Goal: Information Seeking & Learning: Learn about a topic

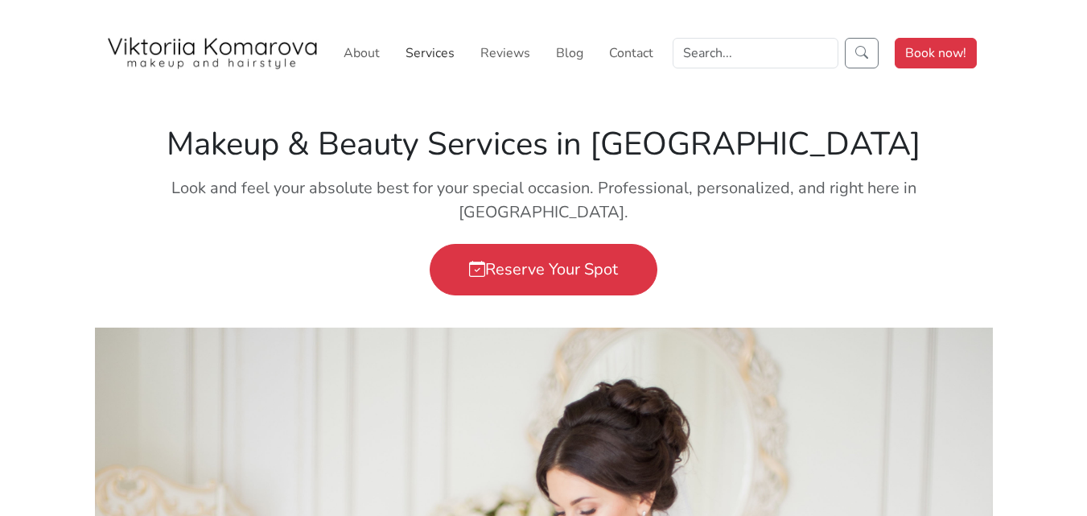
click at [432, 56] on link "Services" at bounding box center [430, 53] width 62 height 32
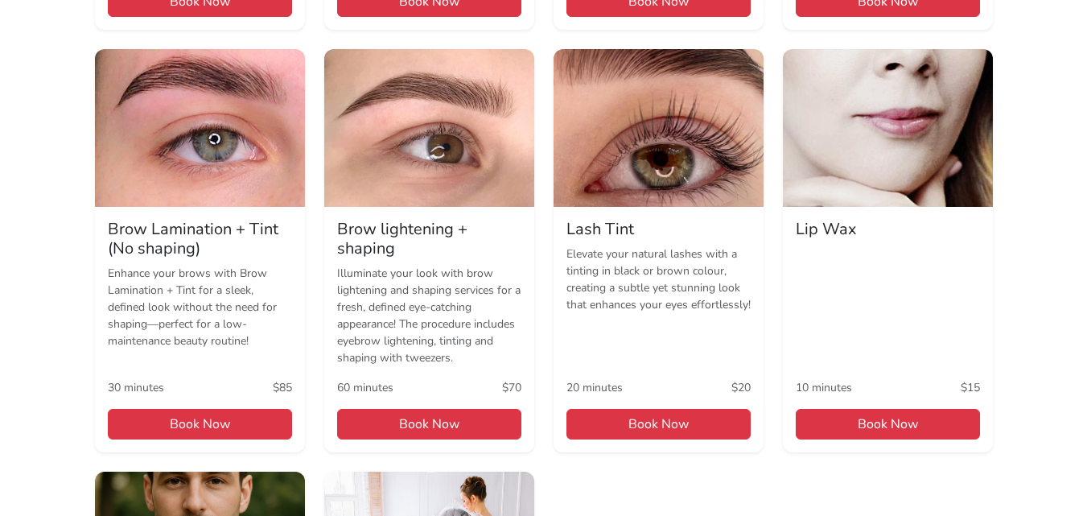
scroll to position [984, 0]
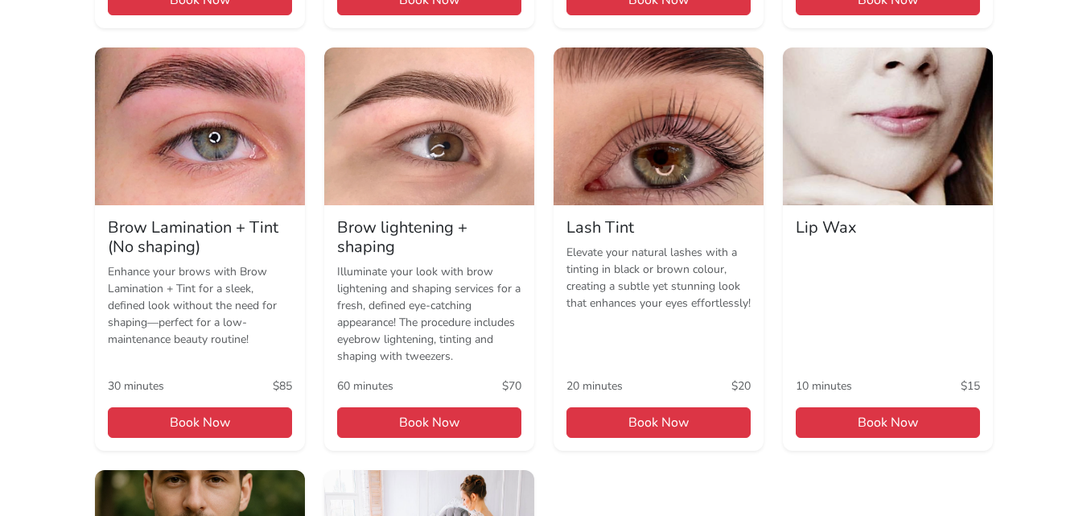
click at [457, 297] on p "Illuminate your look with brow lightening and shaping services for a fresh, def…" at bounding box center [429, 313] width 184 height 101
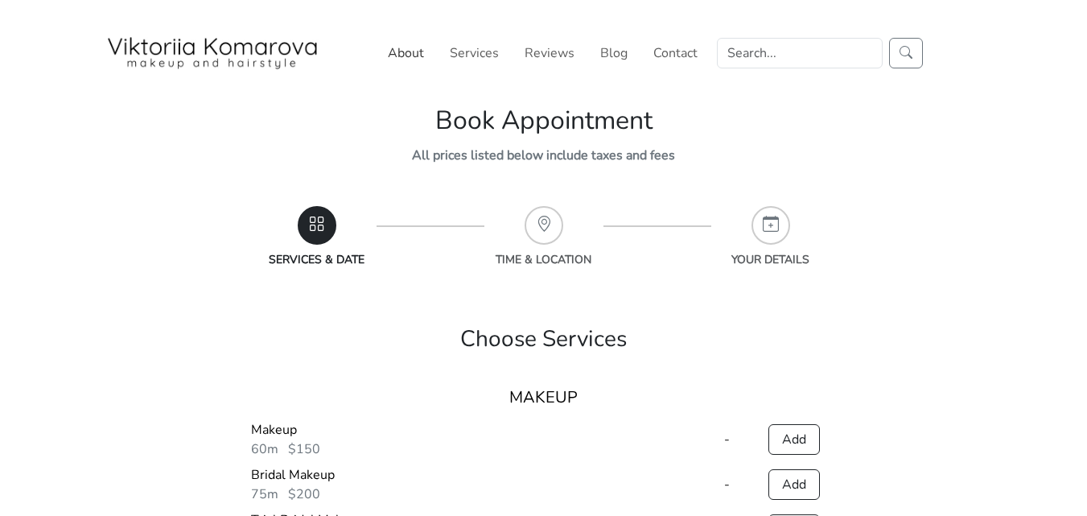
click at [423, 59] on link "About" at bounding box center [406, 53] width 49 height 32
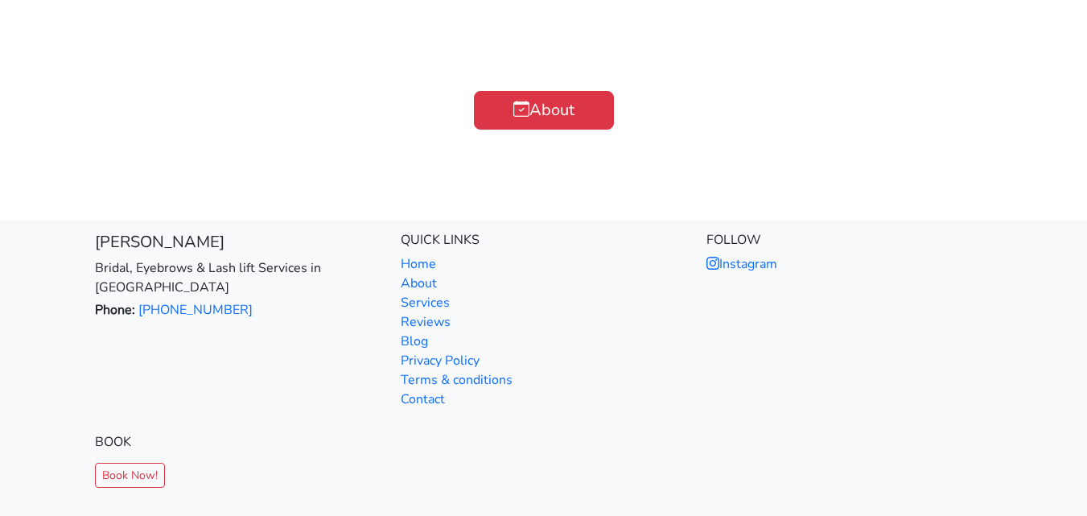
scroll to position [3428, 0]
click at [421, 254] on link "Home" at bounding box center [418, 263] width 35 height 18
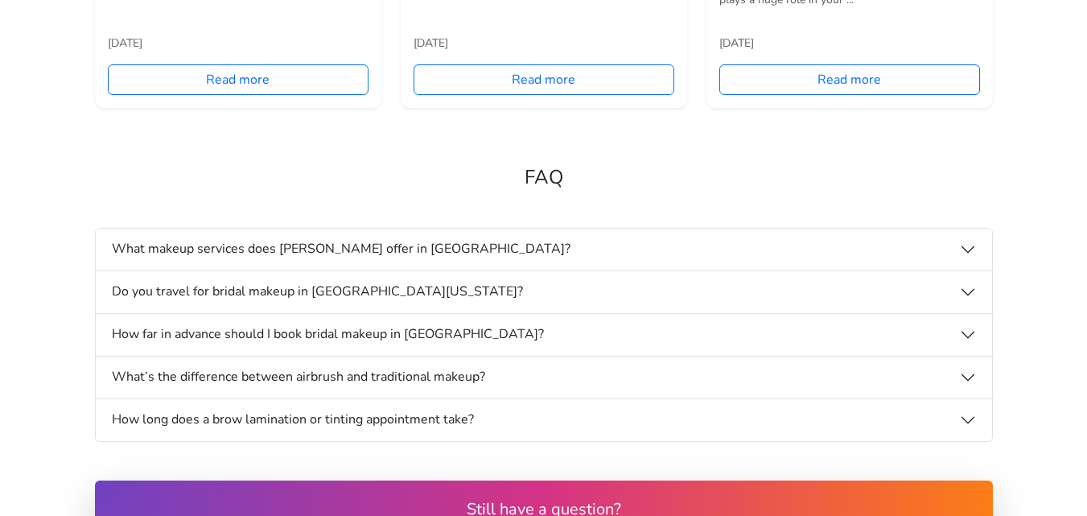
scroll to position [4281, 0]
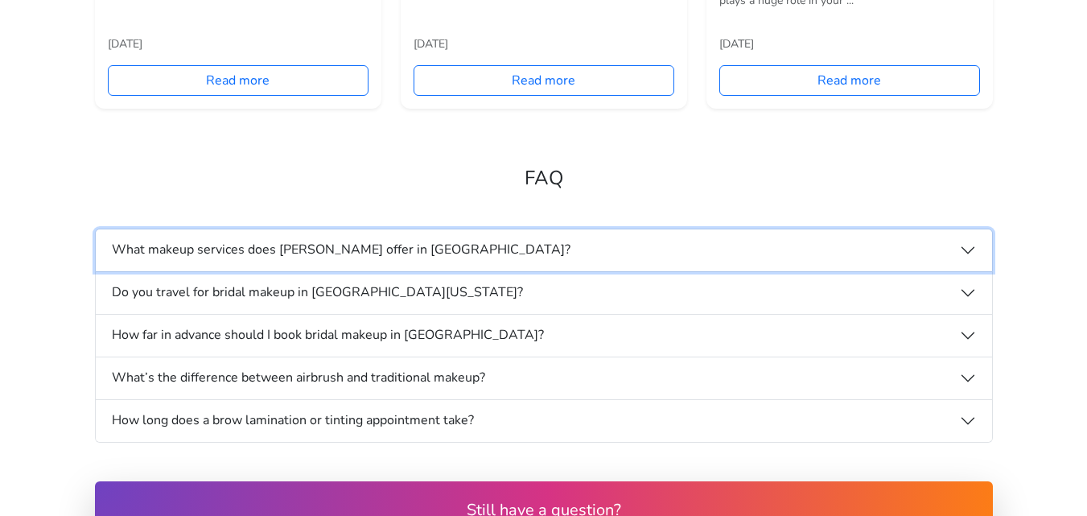
click at [588, 229] on button "What makeup services does Viktoriia Komarova offer in San Diego?" at bounding box center [544, 250] width 897 height 42
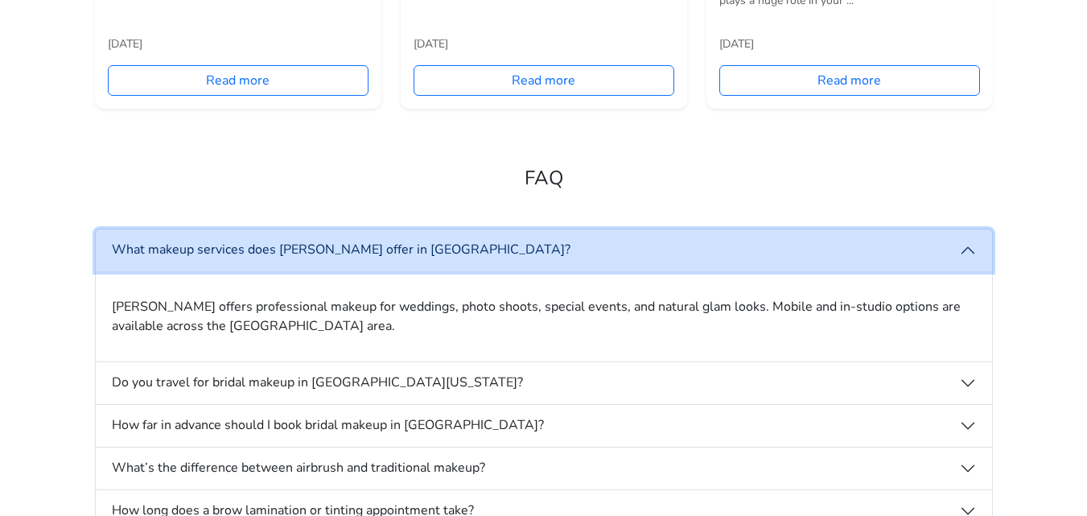
click at [588, 229] on button "What makeup services does Viktoriia Komarova offer in San Diego?" at bounding box center [544, 250] width 897 height 42
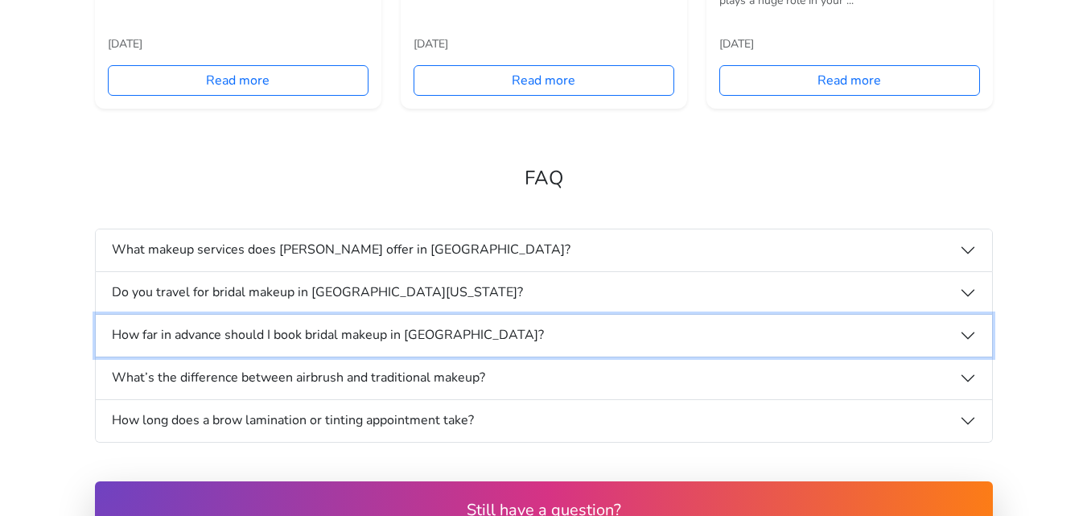
click at [567, 315] on button "How far in advance should I book bridal makeup in San Diego?" at bounding box center [544, 336] width 897 height 42
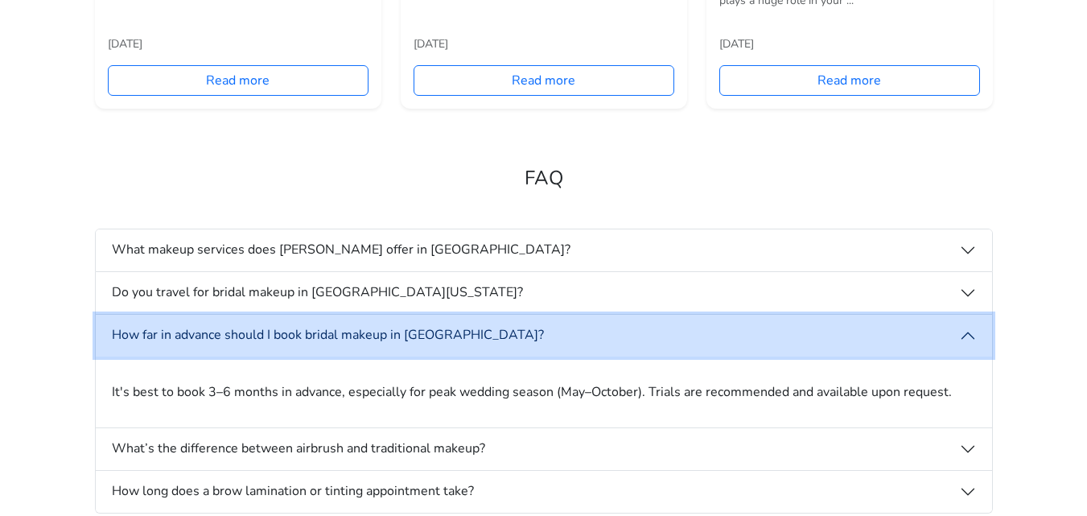
click at [567, 315] on button "How far in advance should I book bridal makeup in San Diego?" at bounding box center [544, 336] width 897 height 42
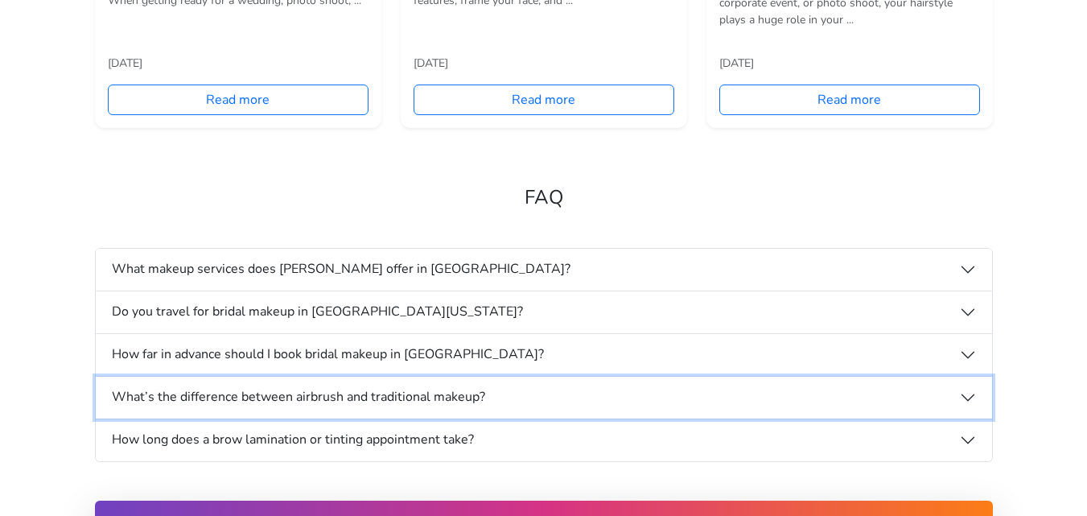
click at [559, 377] on button "What’s the difference between airbrush and traditional makeup?" at bounding box center [544, 398] width 897 height 42
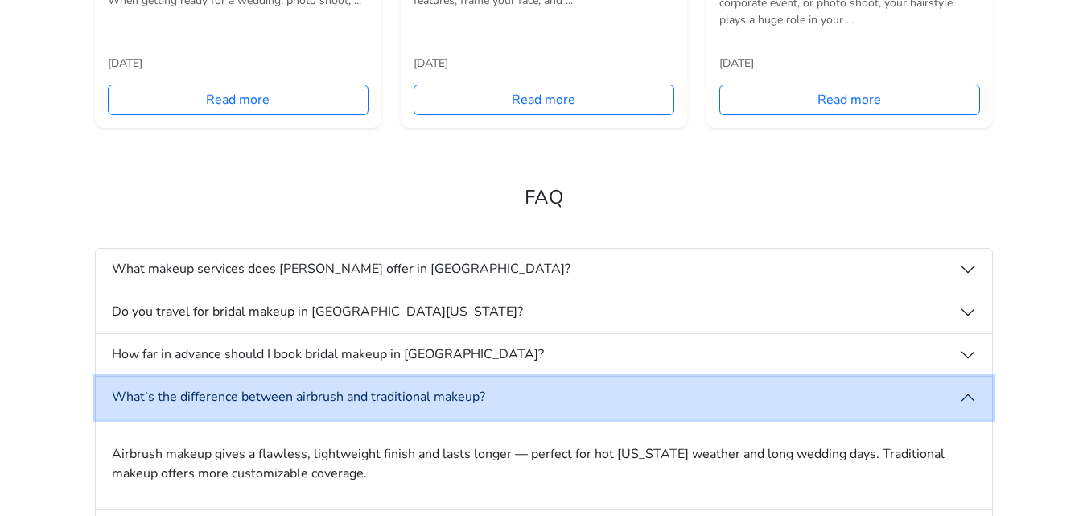
click at [558, 377] on button "What’s the difference between airbrush and traditional makeup?" at bounding box center [544, 398] width 897 height 42
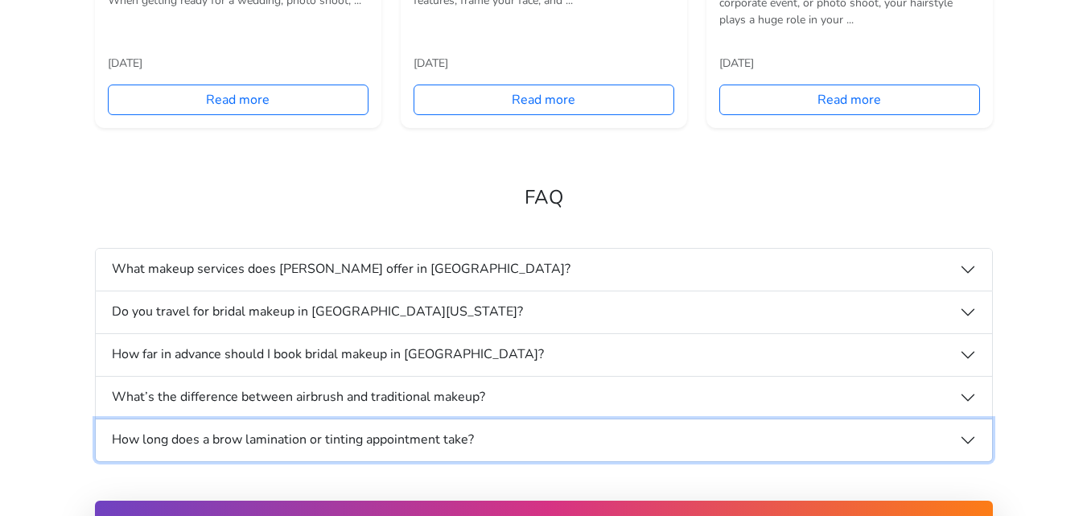
click at [530, 419] on button "How long does a brow lamination or tinting appointment take?" at bounding box center [544, 440] width 897 height 42
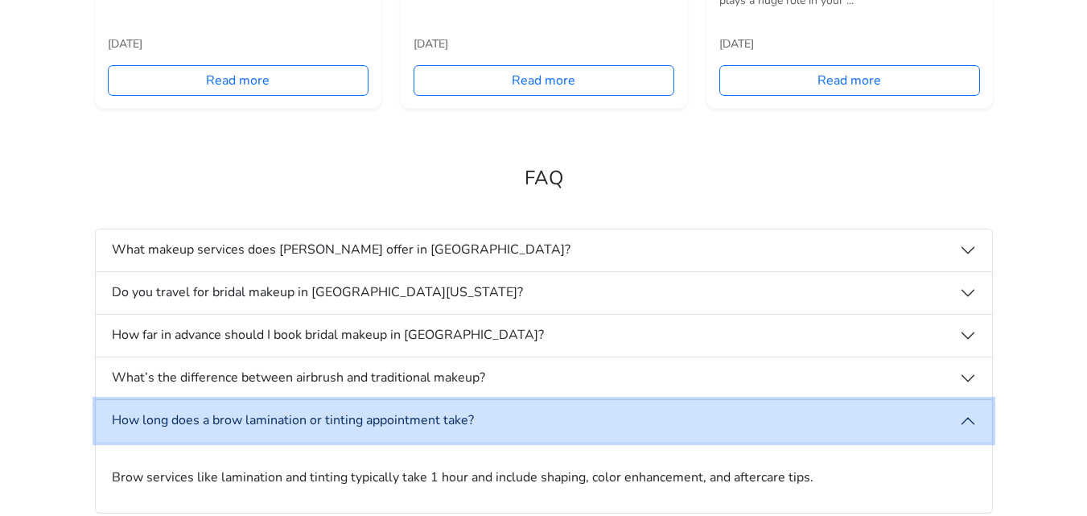
click at [530, 400] on button "How long does a brow lamination or tinting appointment take?" at bounding box center [544, 421] width 897 height 42
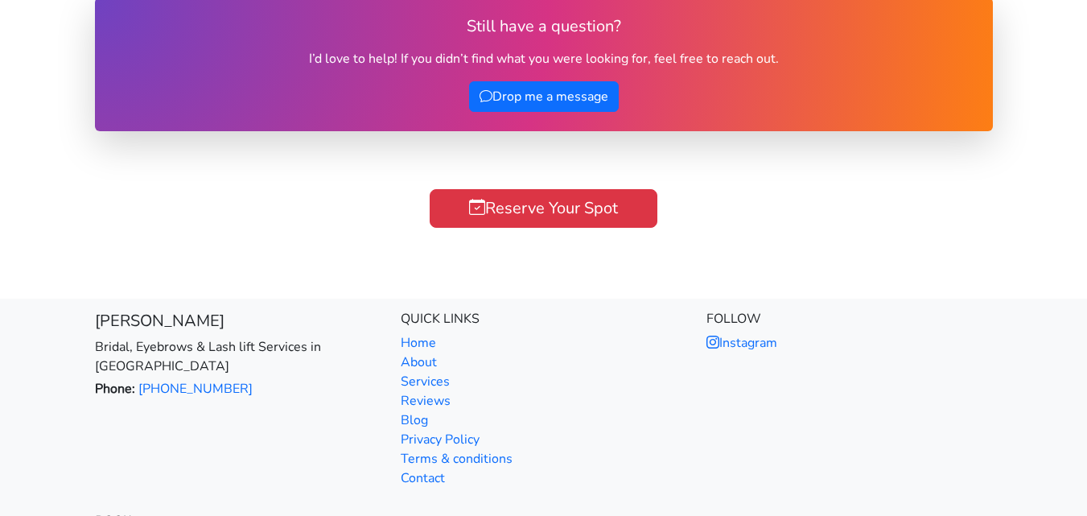
scroll to position [4753, 0]
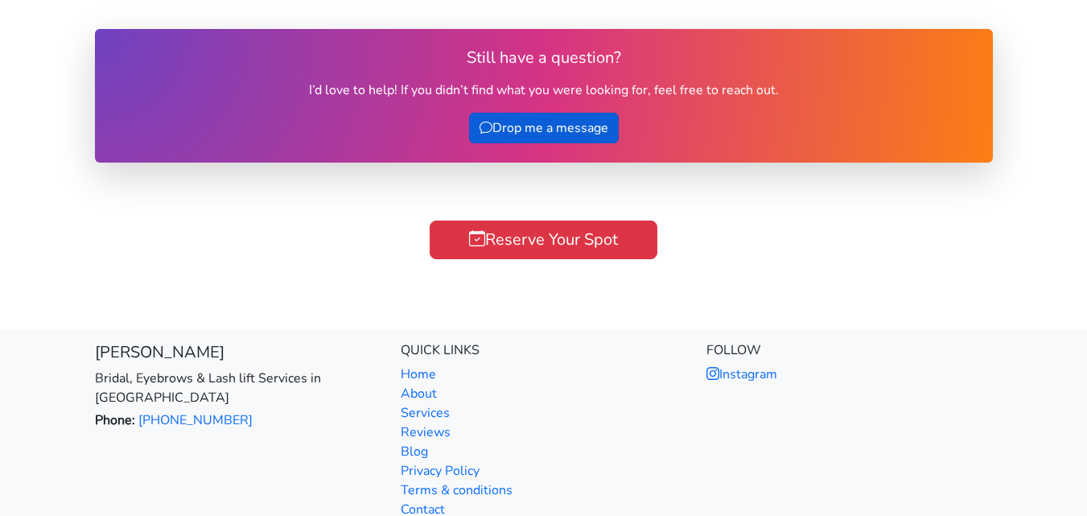
click at [558, 113] on link "Drop me a message" at bounding box center [544, 128] width 150 height 31
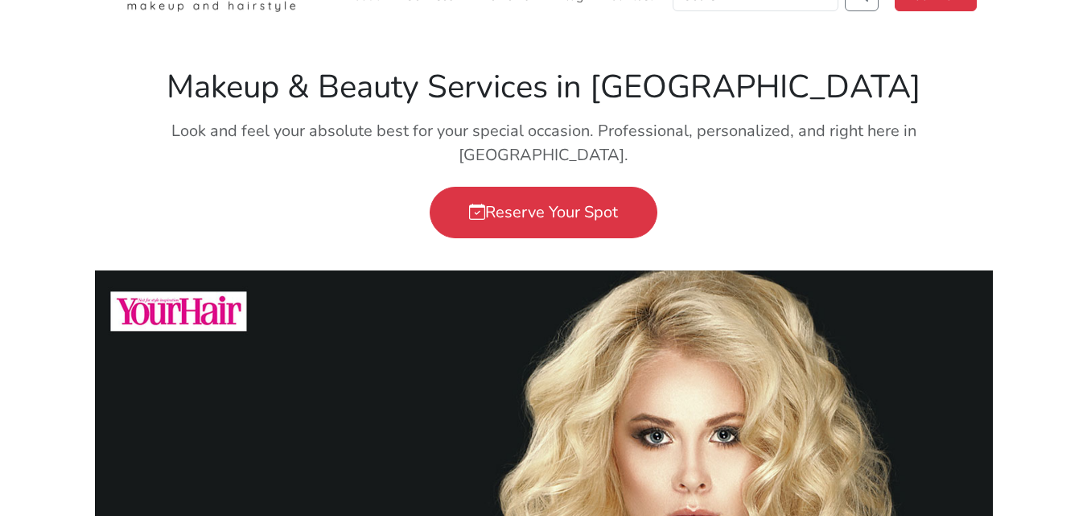
scroll to position [0, 0]
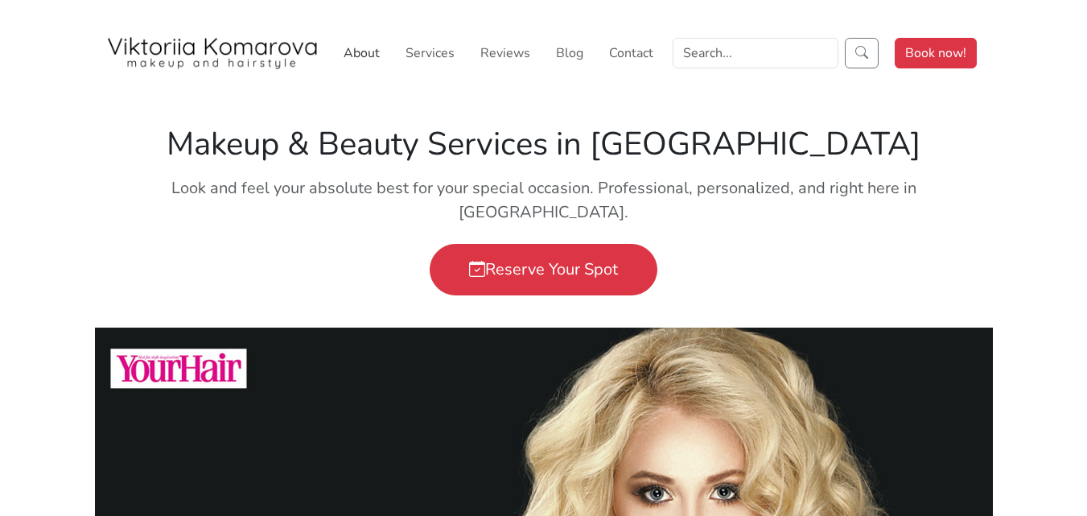
click at [365, 47] on link "About" at bounding box center [361, 53] width 49 height 32
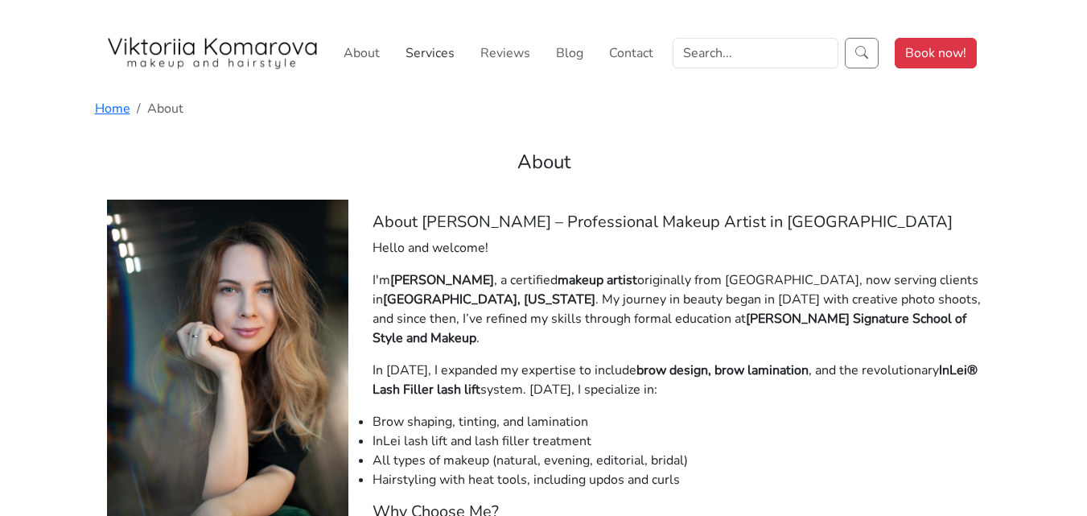
click at [435, 44] on link "Services" at bounding box center [430, 53] width 62 height 32
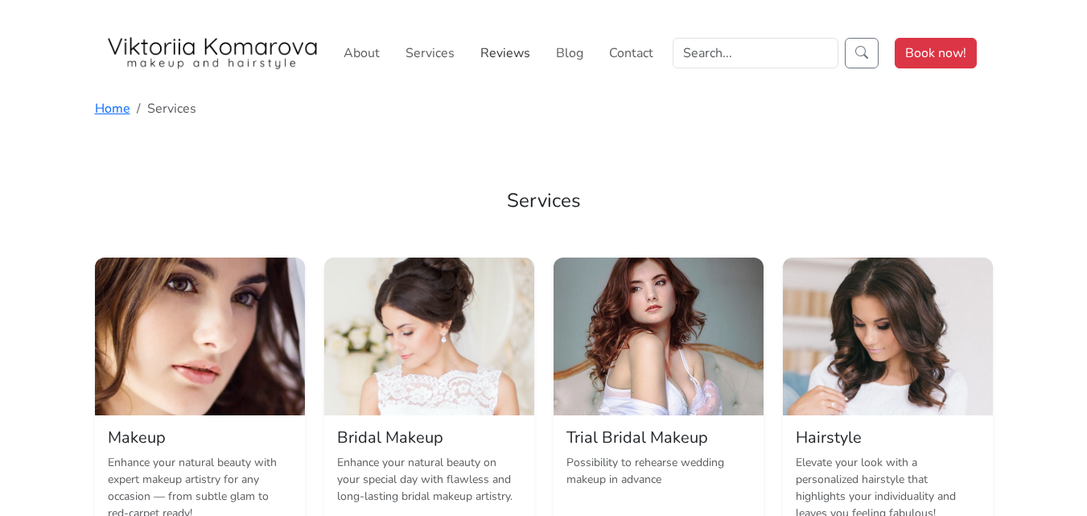
click at [492, 49] on link "Reviews" at bounding box center [505, 53] width 63 height 32
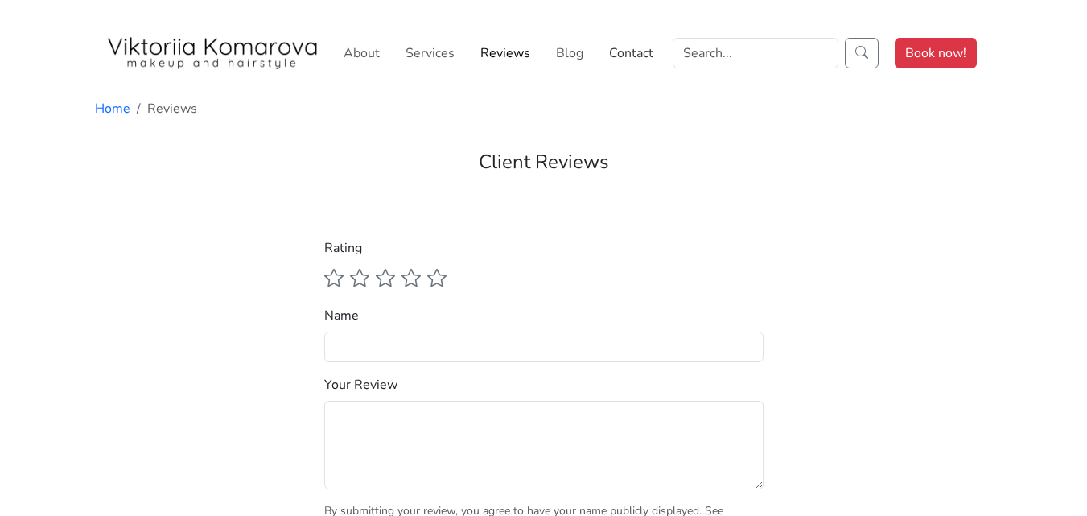
click at [624, 53] on link "Contact" at bounding box center [631, 53] width 57 height 32
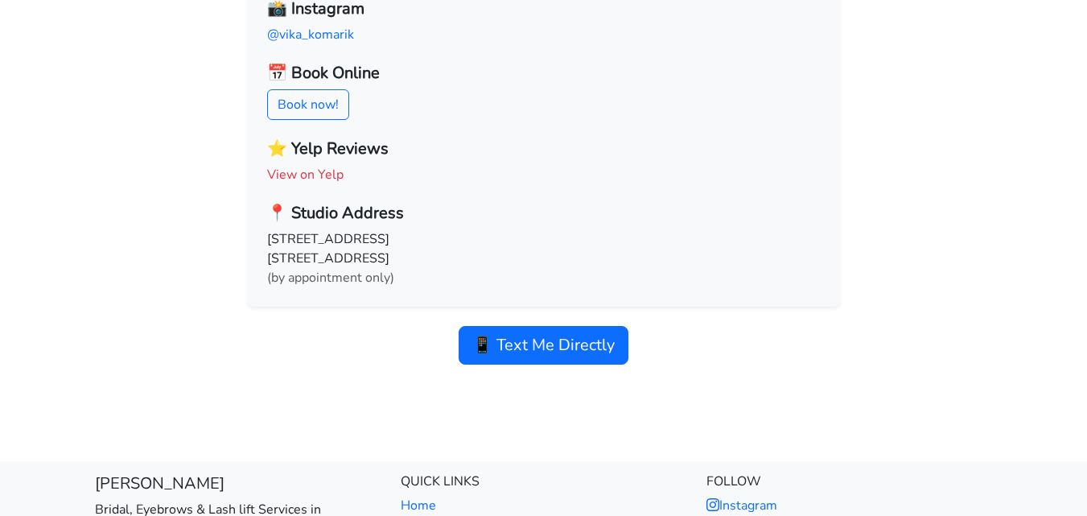
scroll to position [320, 0]
